Goal: Information Seeking & Learning: Learn about a topic

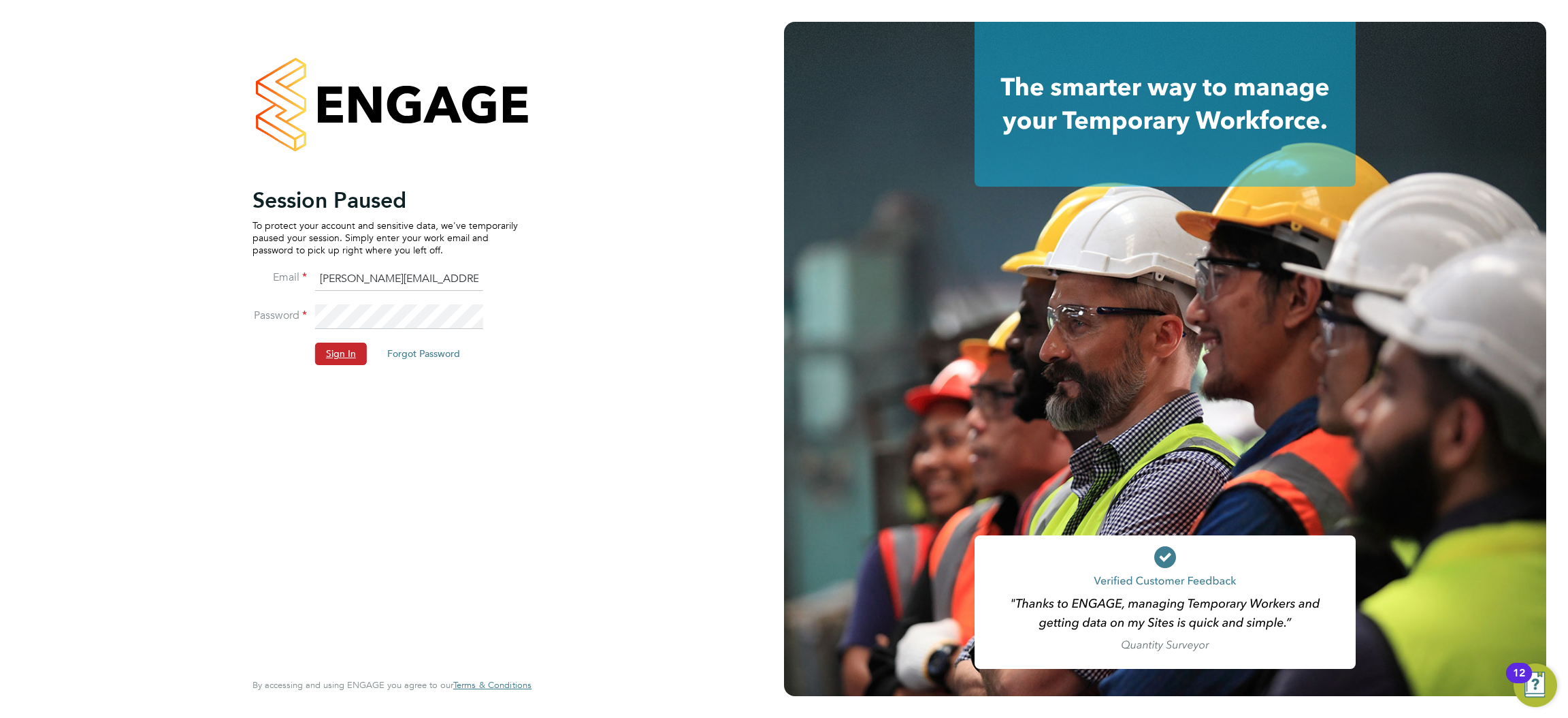
click at [345, 358] on button "Sign In" at bounding box center [340, 353] width 52 height 22
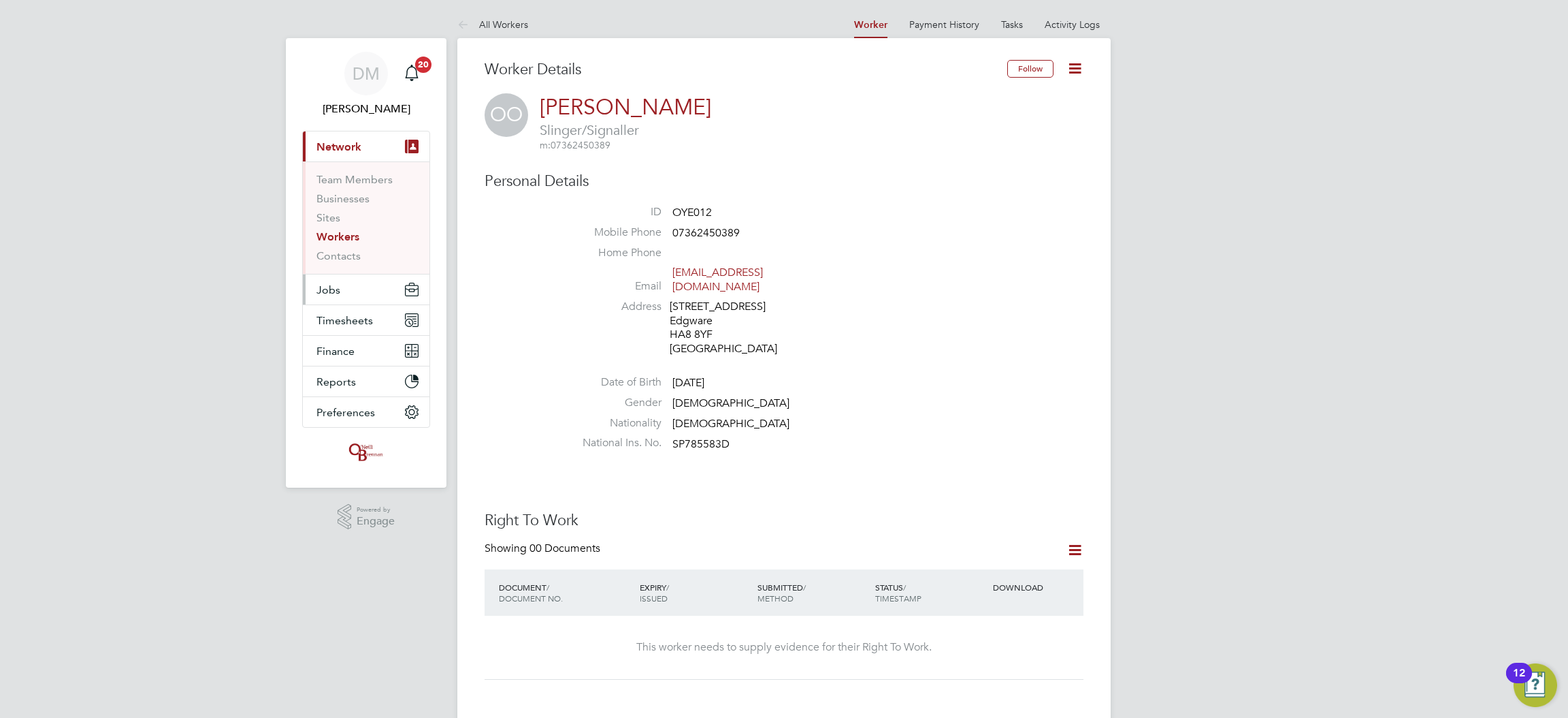
click at [328, 294] on span "Jobs" at bounding box center [328, 290] width 24 height 13
click at [340, 225] on link "Vacancies" at bounding box center [340, 229] width 48 height 13
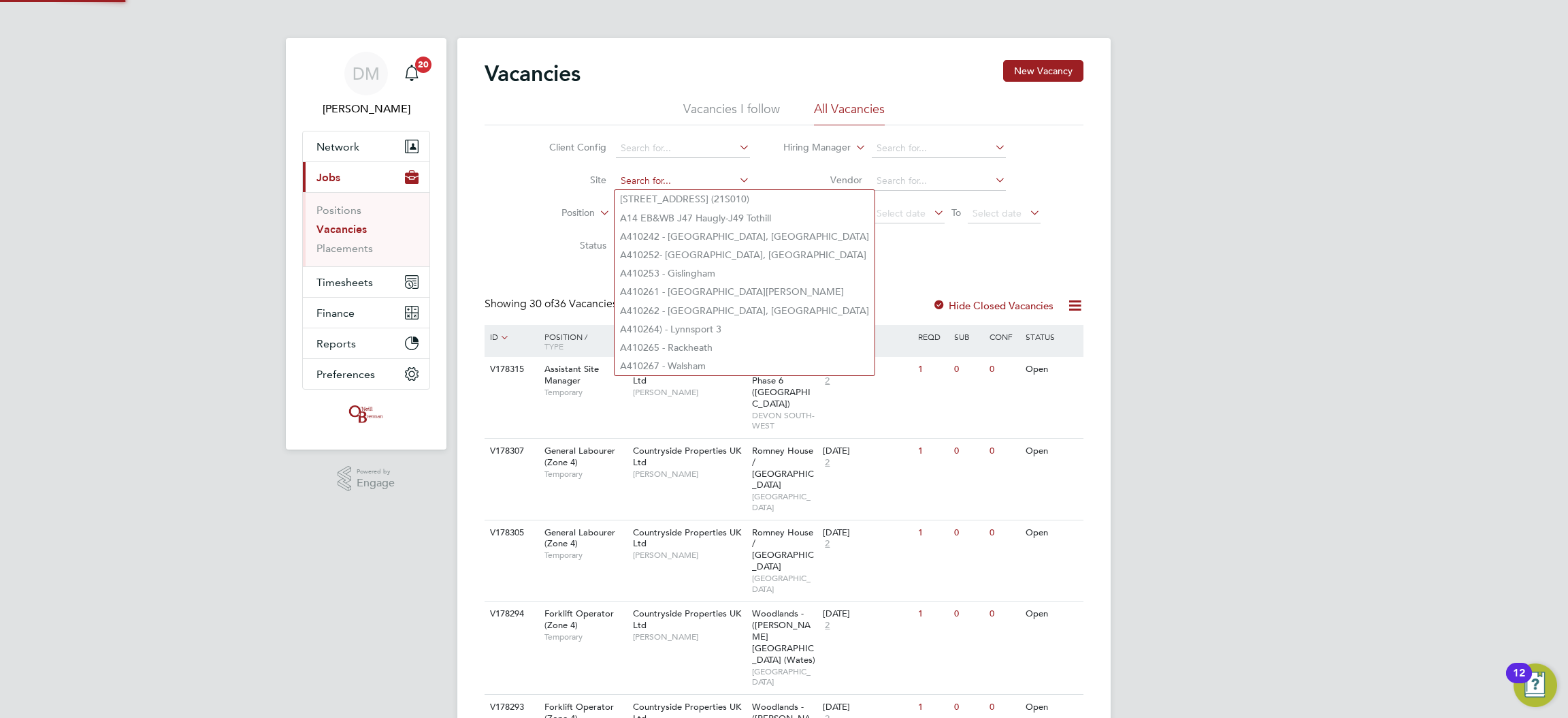
click at [642, 183] on input at bounding box center [683, 182] width 134 height 19
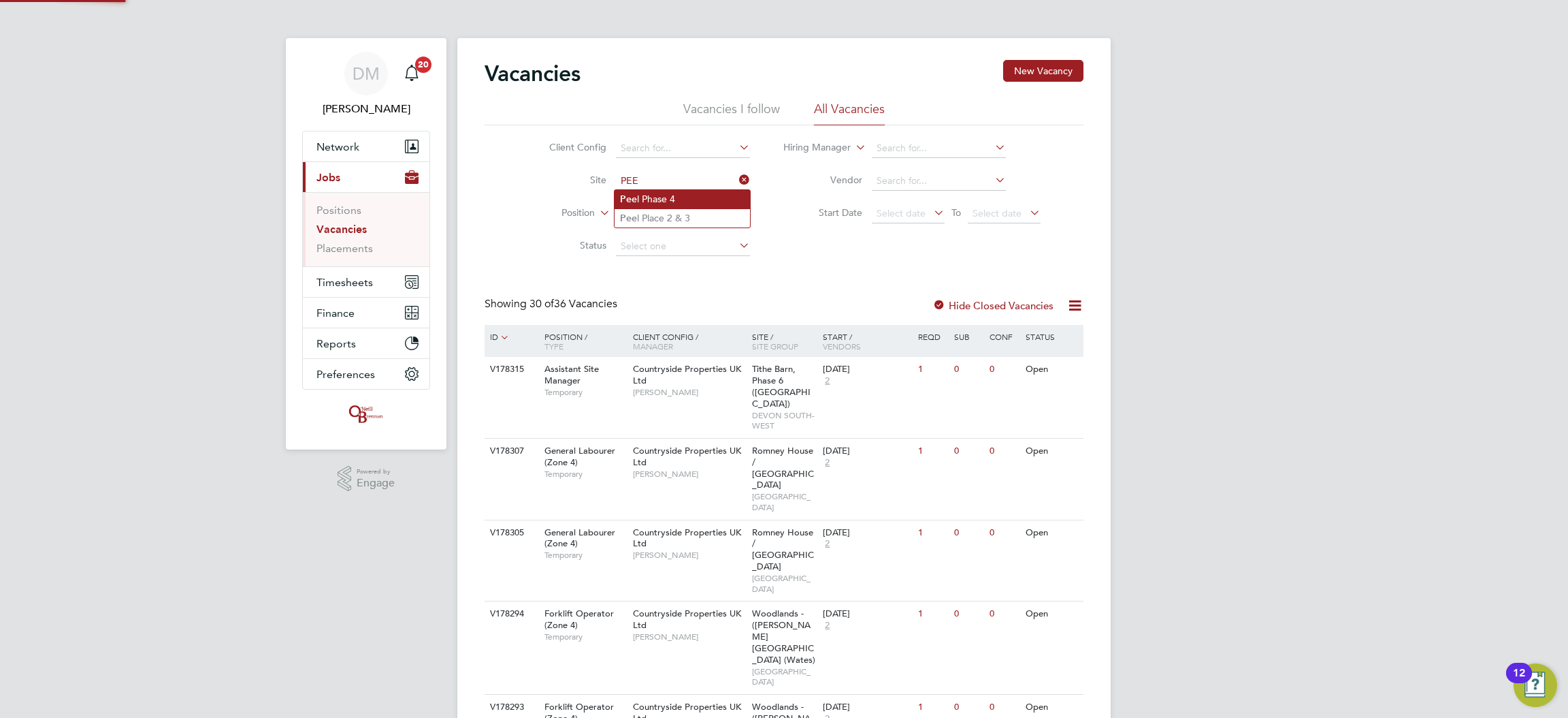
click at [645, 200] on li "Pee l Phase 4" at bounding box center [682, 199] width 135 height 19
type input "Peel Phase 4"
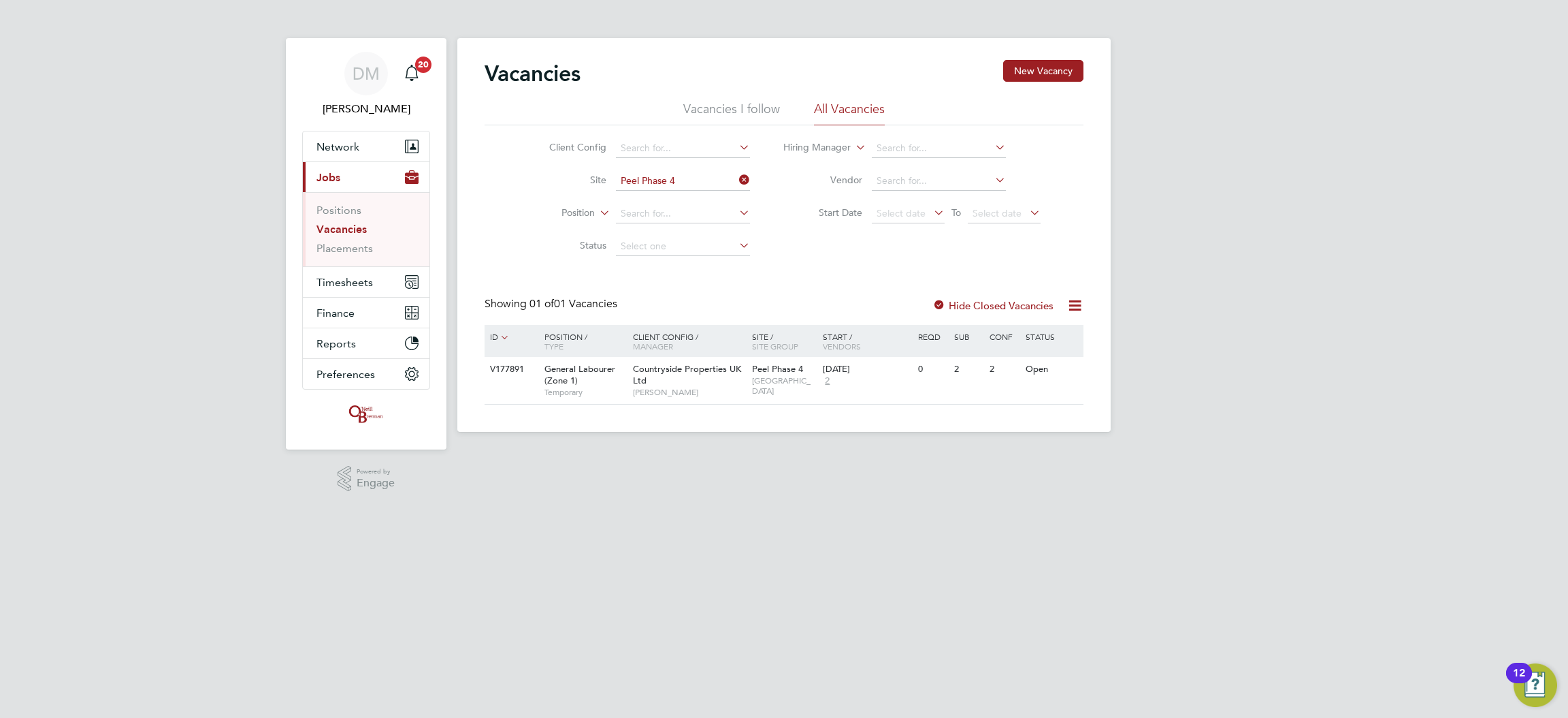
click at [963, 301] on label "Hide Closed Vacancies" at bounding box center [993, 305] width 121 height 13
